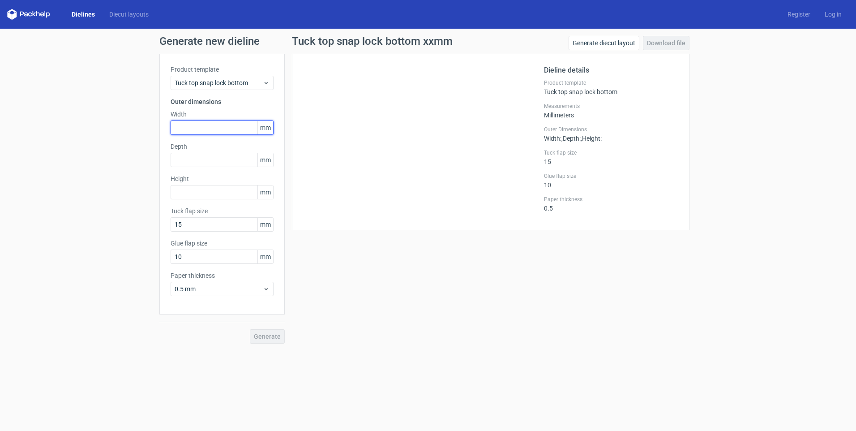
click at [200, 129] on input "text" at bounding box center [222, 127] width 103 height 14
click at [232, 76] on div "Tuck top snap lock bottom" at bounding box center [222, 83] width 103 height 14
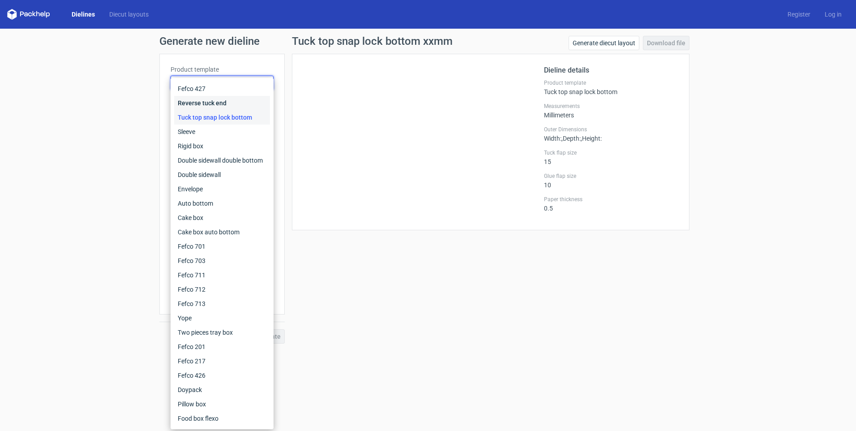
click at [221, 103] on div "Reverse tuck end" at bounding box center [222, 103] width 96 height 14
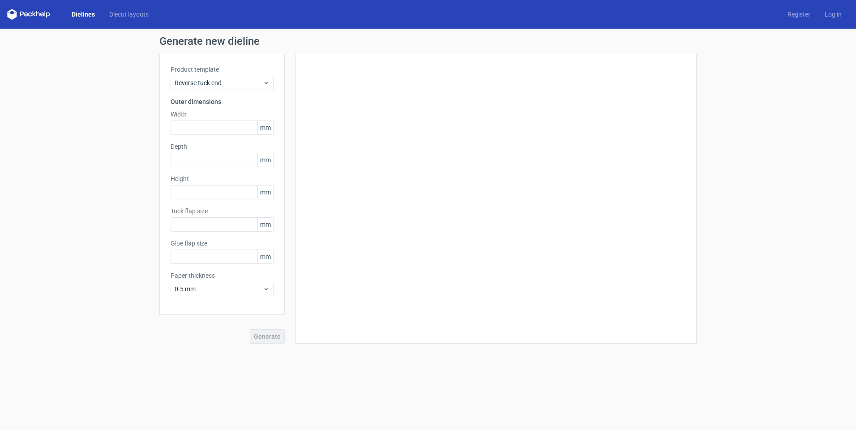
type input "15"
type input "10"
click at [193, 129] on input "text" at bounding box center [222, 127] width 103 height 14
click at [190, 124] on input "text" at bounding box center [222, 127] width 103 height 14
type input "197"
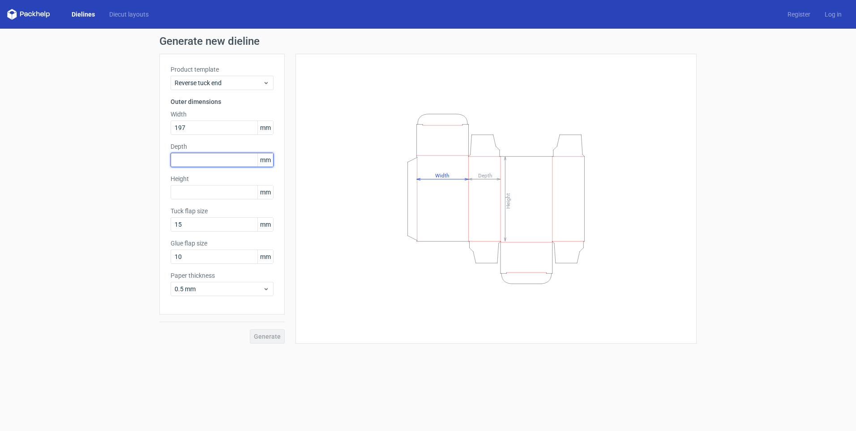
click at [195, 158] on input "text" at bounding box center [222, 160] width 103 height 14
click at [202, 188] on input "text" at bounding box center [222, 192] width 103 height 14
drag, startPoint x: 194, startPoint y: 159, endPoint x: 159, endPoint y: 166, distance: 35.6
click at [159, 164] on div "Generate new dieline Product template Reverse tuck end Outer dimensions Width 1…" at bounding box center [428, 190] width 856 height 322
type input "67"
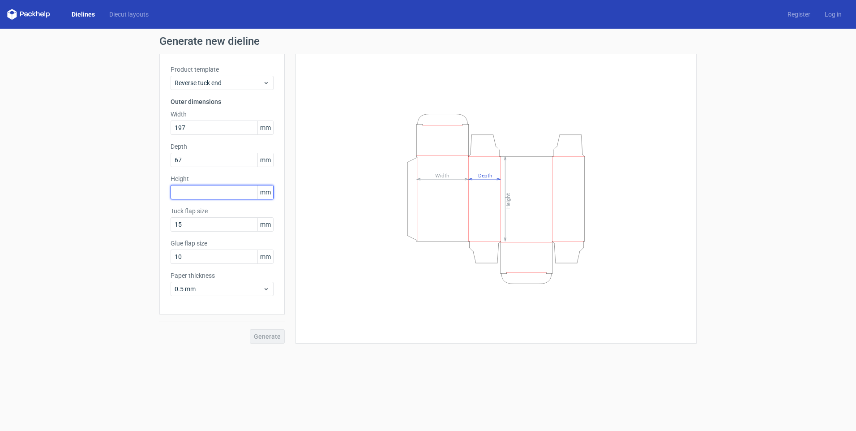
click at [195, 192] on input "text" at bounding box center [222, 192] width 103 height 14
type input "243"
click at [262, 334] on span "Generate" at bounding box center [267, 336] width 27 height 6
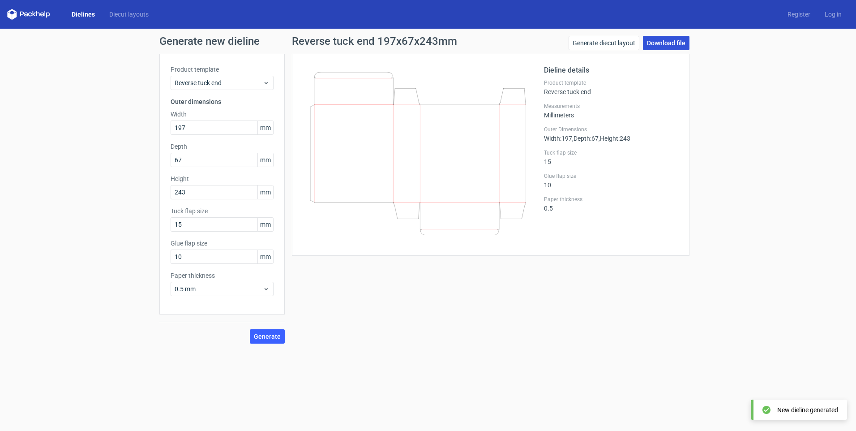
click at [661, 46] on link "Download file" at bounding box center [666, 43] width 47 height 14
